Goal: Information Seeking & Learning: Check status

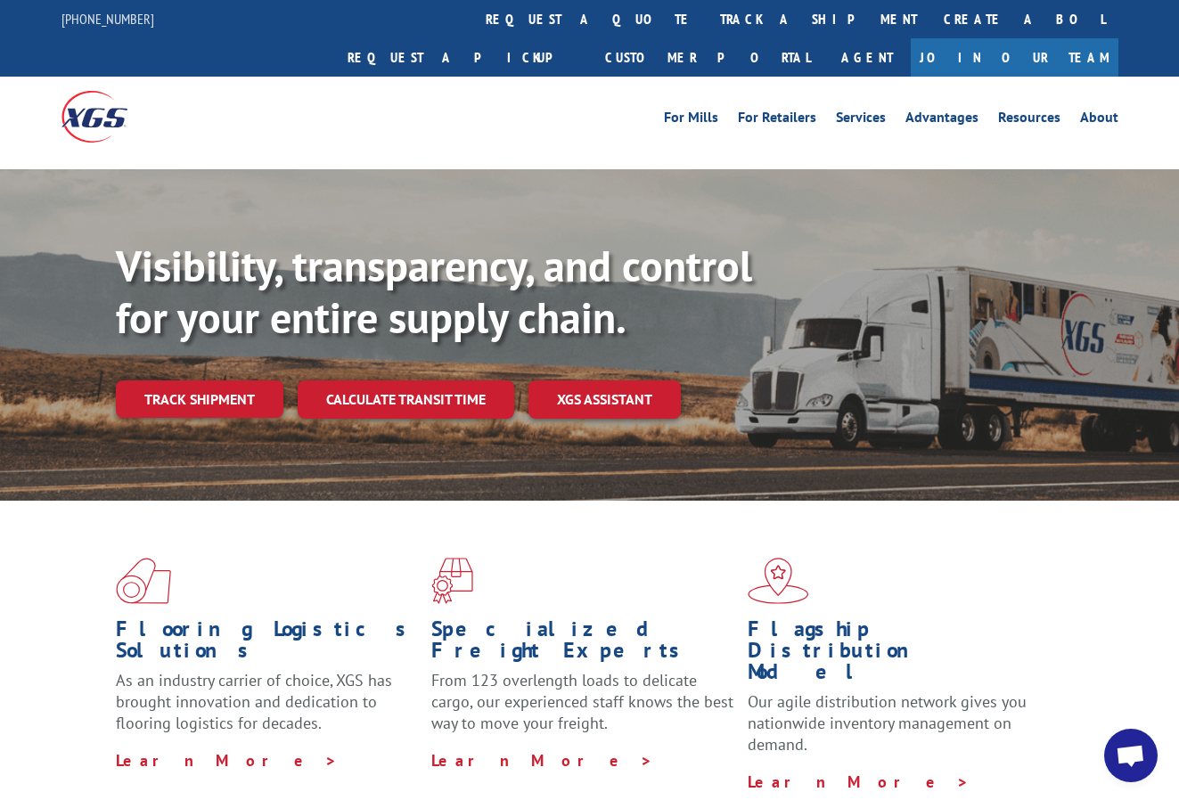
drag, startPoint x: 231, startPoint y: 363, endPoint x: 425, endPoint y: 361, distance: 194.3
click at [230, 381] on link "Track shipment" at bounding box center [200, 399] width 168 height 37
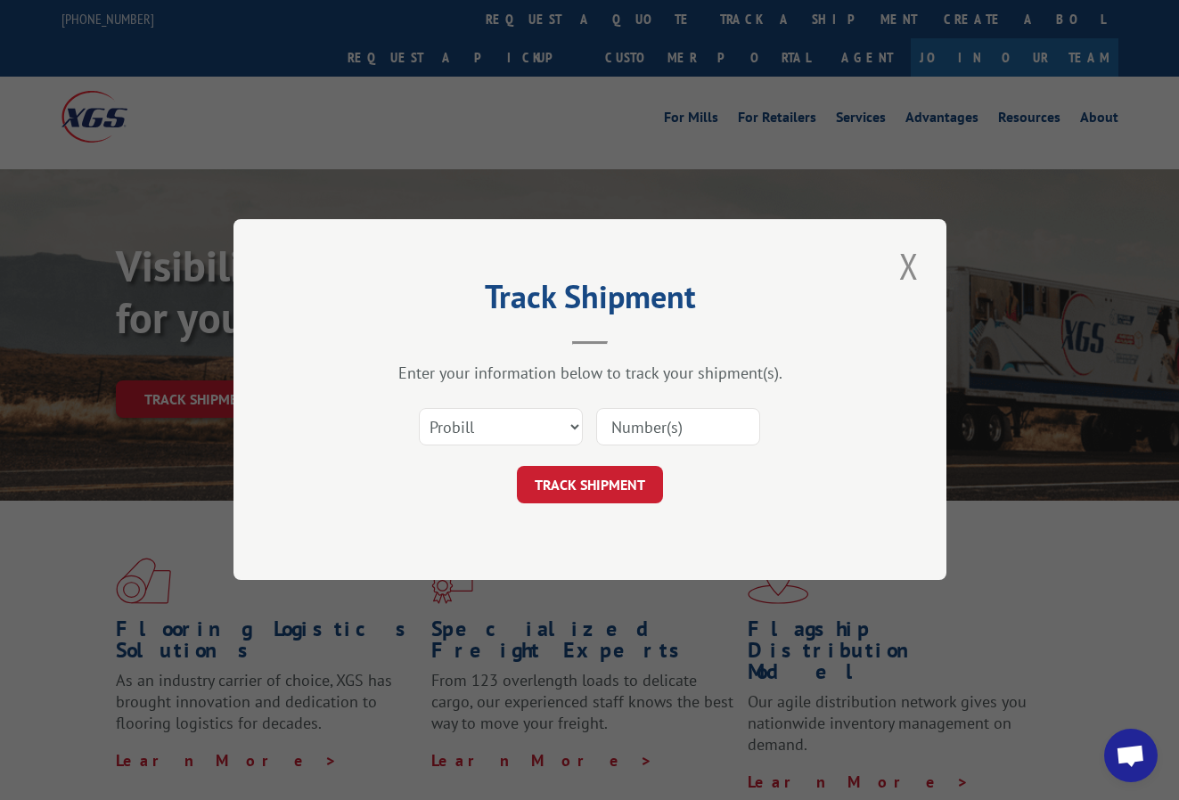
click at [658, 425] on input at bounding box center [678, 427] width 164 height 37
paste input "14798233"
type input "14798233"
click at [600, 495] on button "TRACK SHIPMENT" at bounding box center [590, 485] width 146 height 37
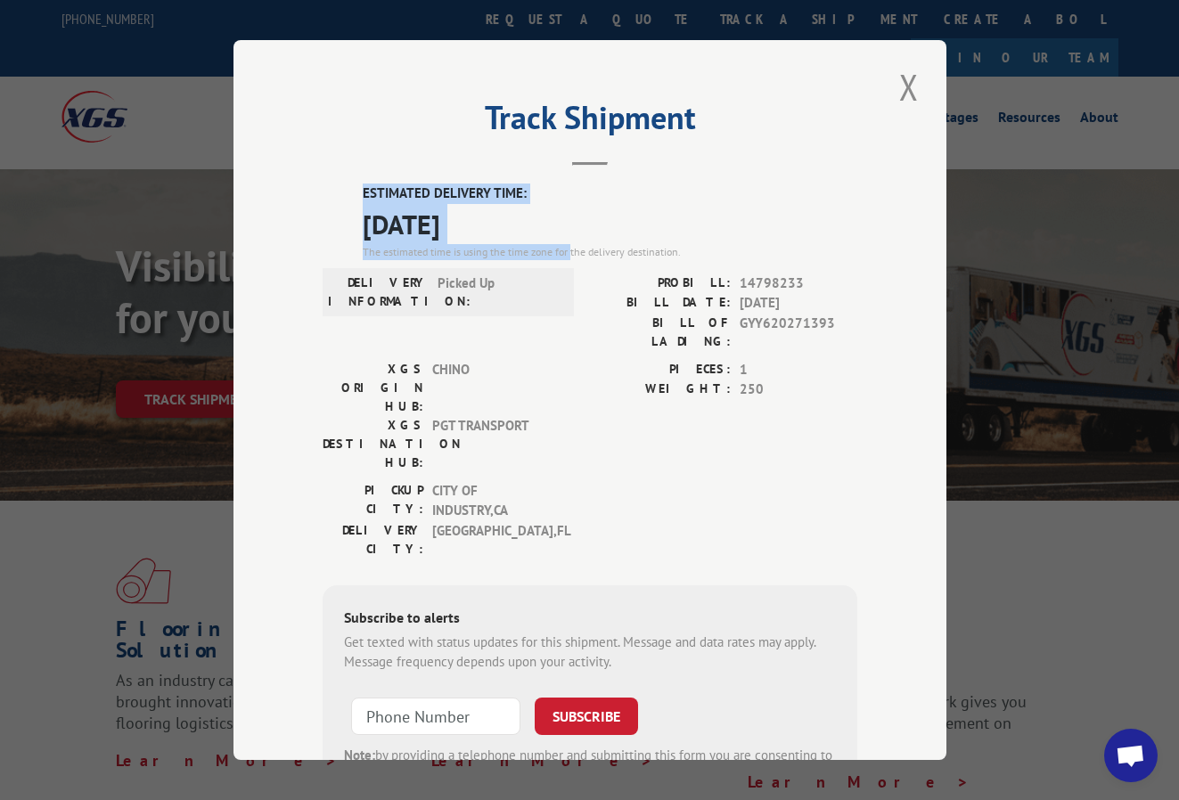
drag, startPoint x: 359, startPoint y: 184, endPoint x: 571, endPoint y: 245, distance: 220.9
click at [571, 245] on div "ESTIMATED DELIVERY TIME: 08/14/2025 The estimated time is using the time zone f…" at bounding box center [590, 505] width 535 height 643
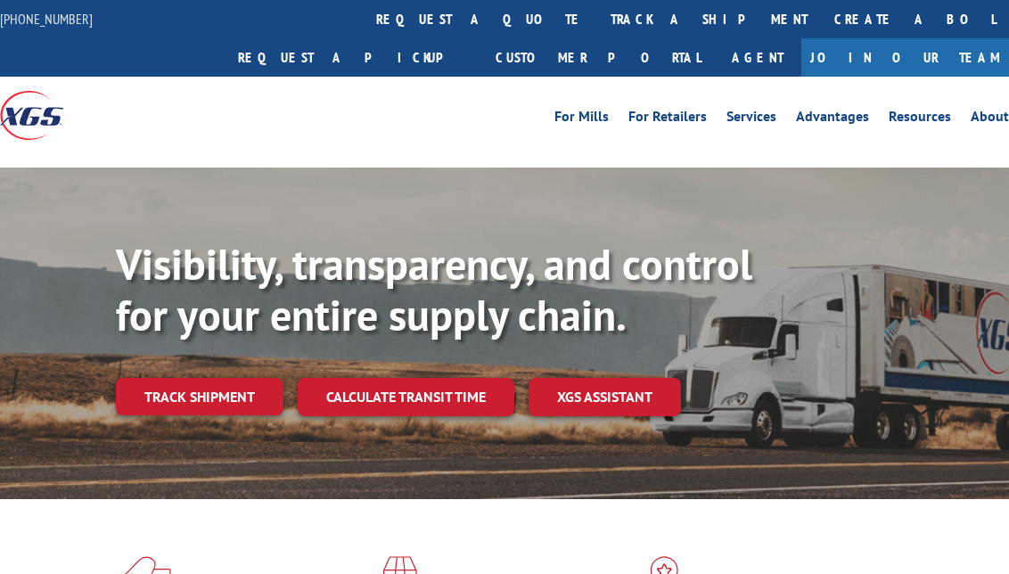
drag, startPoint x: 200, startPoint y: 356, endPoint x: 255, endPoint y: 361, distance: 55.4
click at [200, 378] on link "Track shipment" at bounding box center [200, 396] width 168 height 37
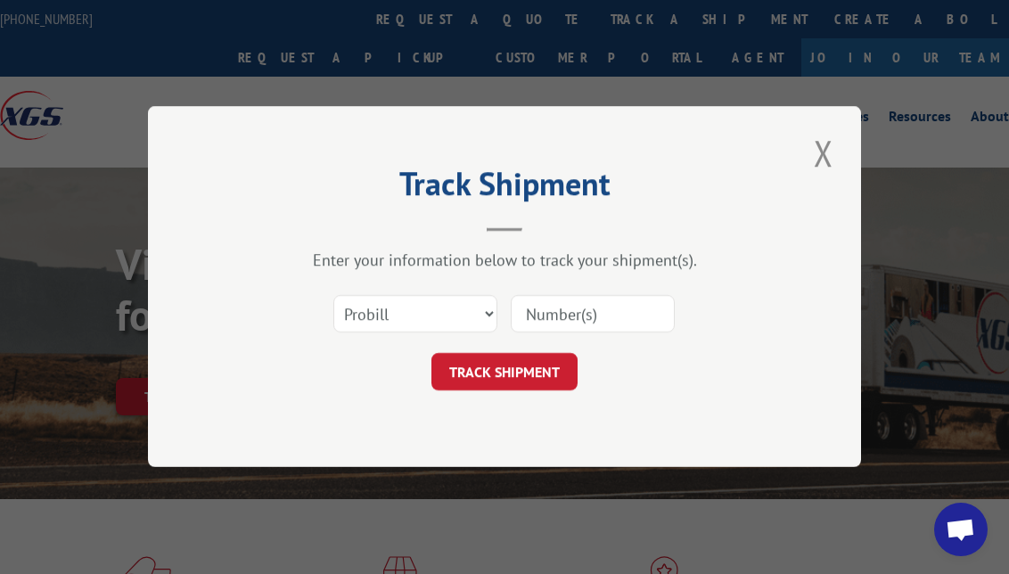
click at [591, 320] on input at bounding box center [593, 314] width 164 height 37
paste input "14798263"
type input "14798263"
click at [479, 373] on button "TRACK SHIPMENT" at bounding box center [504, 372] width 146 height 37
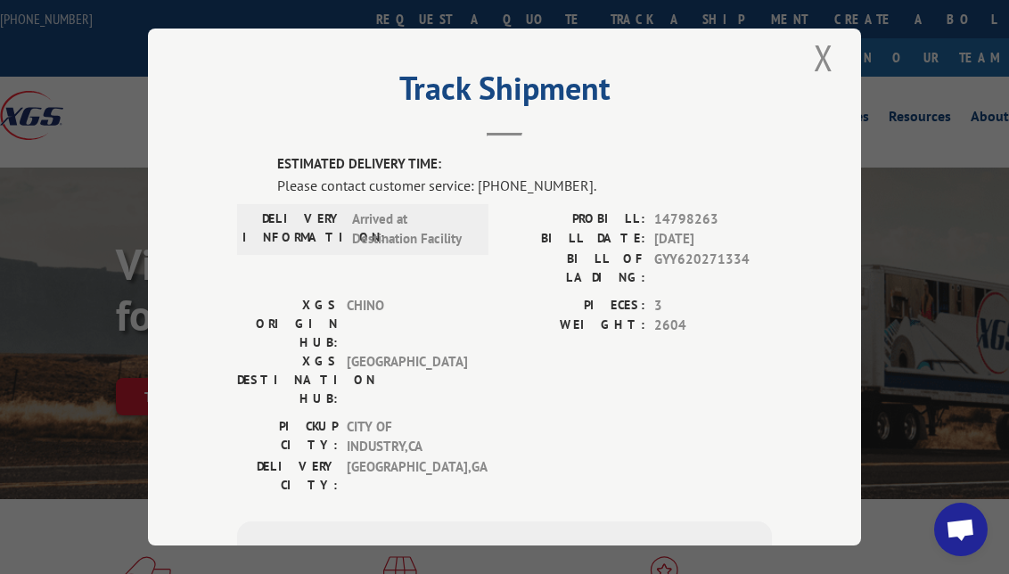
scroll to position [20, 0]
